Goal: Task Accomplishment & Management: Use online tool/utility

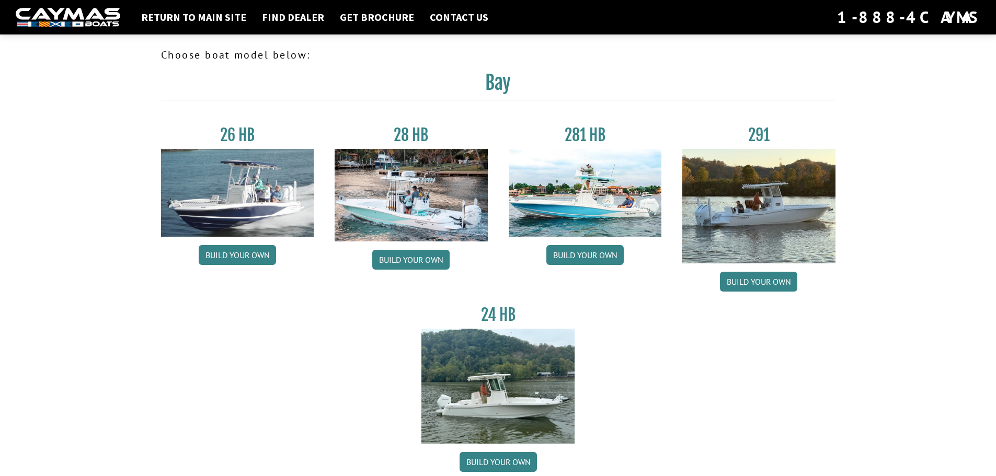
click at [598, 204] on img at bounding box center [585, 193] width 153 height 88
click at [594, 257] on link "Build your own" at bounding box center [584, 255] width 77 height 20
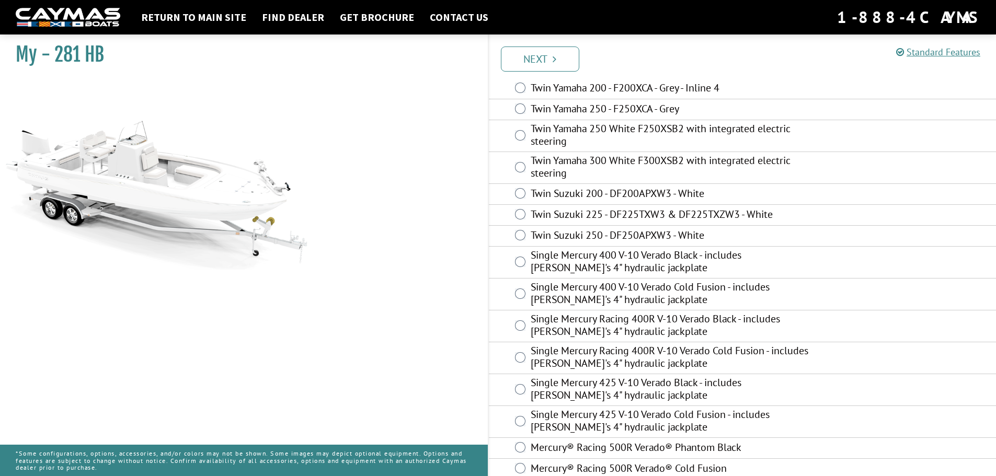
scroll to position [207, 0]
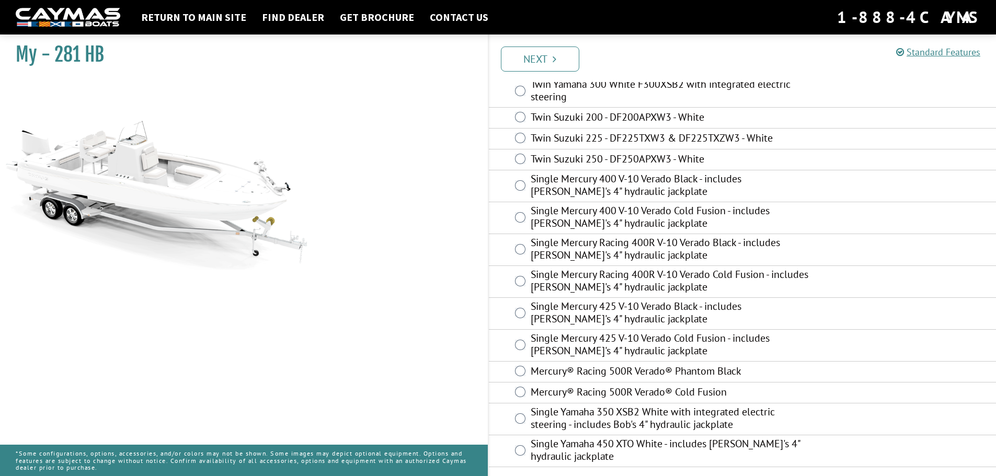
click at [535, 60] on link "Next" at bounding box center [540, 59] width 78 height 25
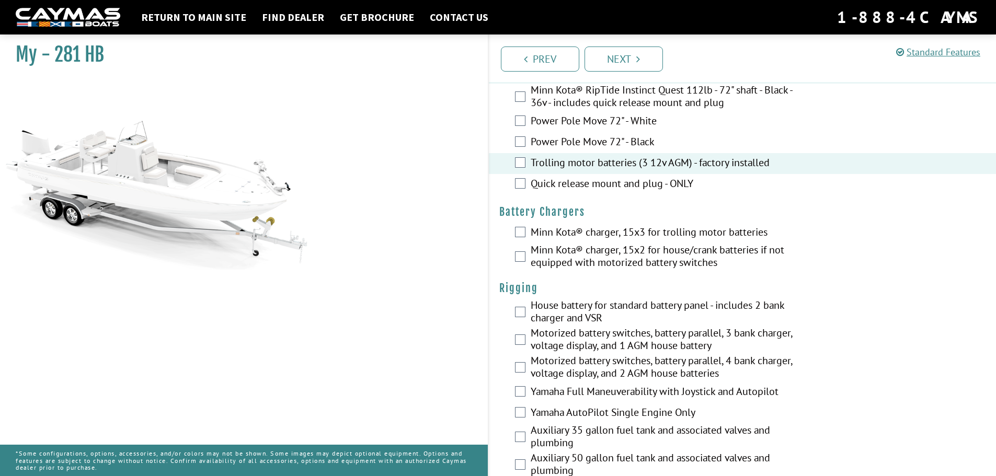
scroll to position [105, 0]
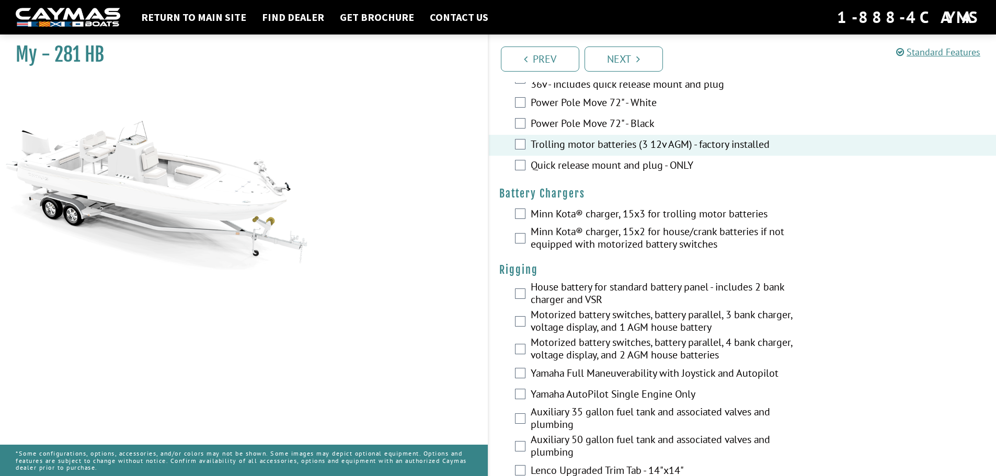
click at [526, 215] on div "Minn Kota® charger, 15x3 for trolling motor batteries" at bounding box center [743, 214] width 508 height 21
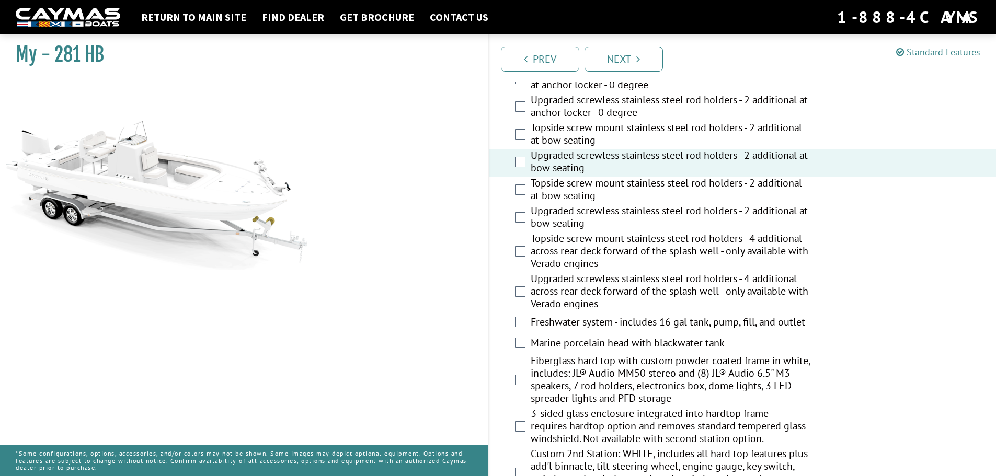
scroll to position [941, 0]
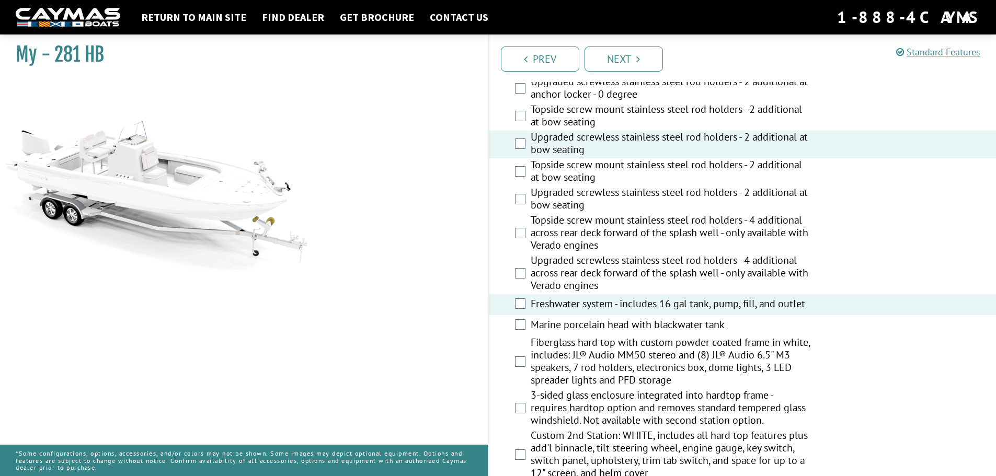
click at [527, 326] on div "Marine porcelain head with blackwater tank" at bounding box center [743, 325] width 508 height 21
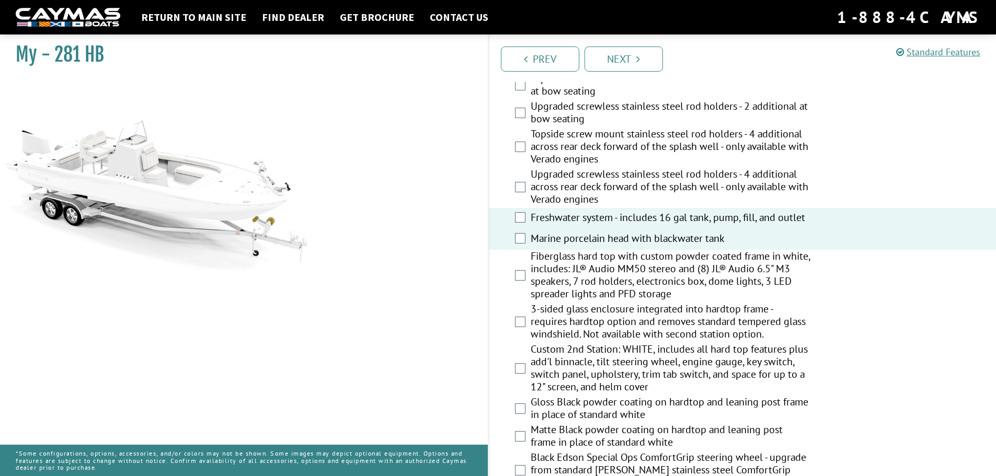
scroll to position [1046, 0]
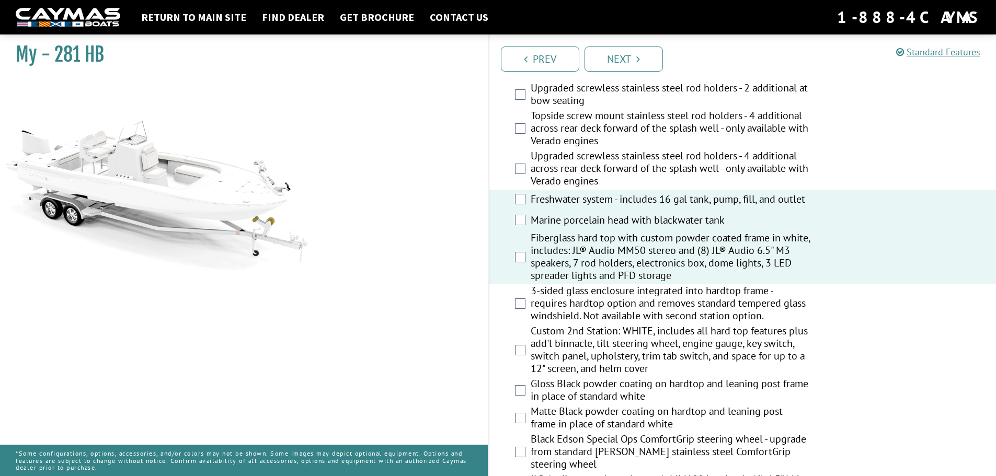
click at [527, 310] on div "3-sided glass enclosure integrated into hardtop frame - requires hardtop option…" at bounding box center [743, 304] width 508 height 40
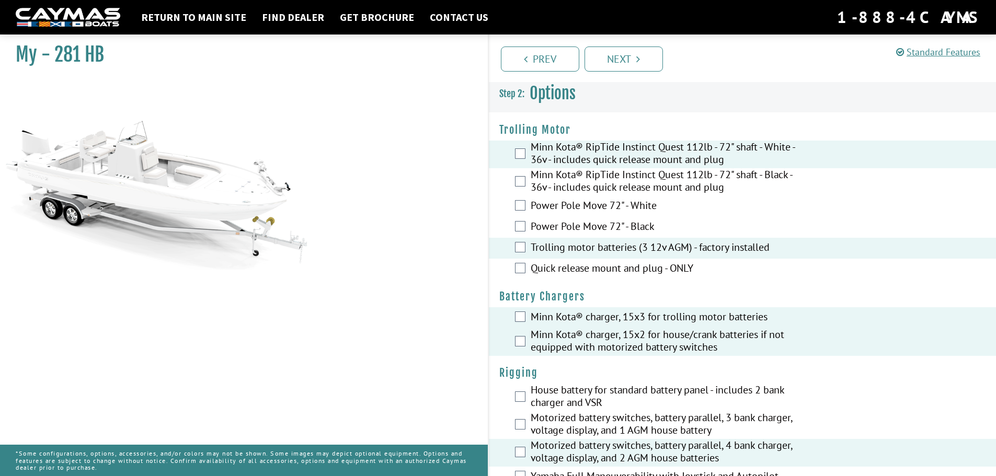
scroll to position [0, 0]
click at [176, 17] on link "Return to main site" at bounding box center [194, 17] width 116 height 14
